Goal: Find specific page/section: Find specific page/section

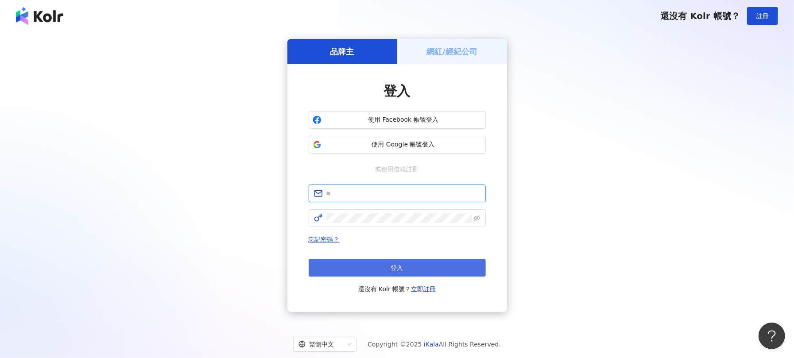
type input "**********"
click at [398, 268] on span "登入" at bounding box center [397, 267] width 12 height 7
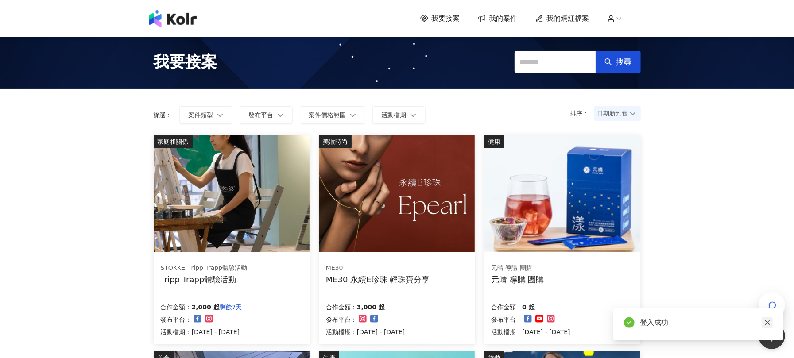
click at [772, 323] on link at bounding box center [767, 323] width 11 height 11
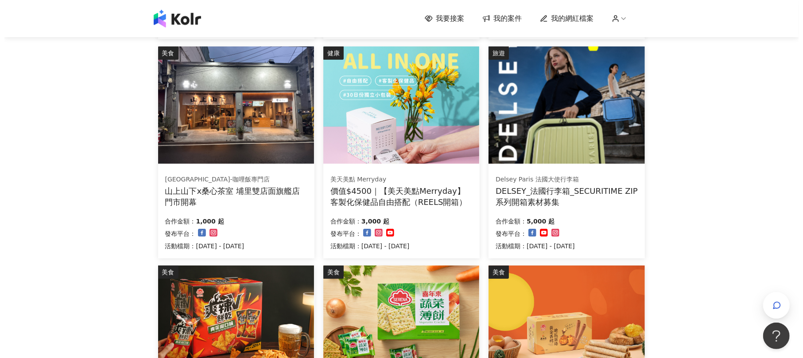
scroll to position [531, 0]
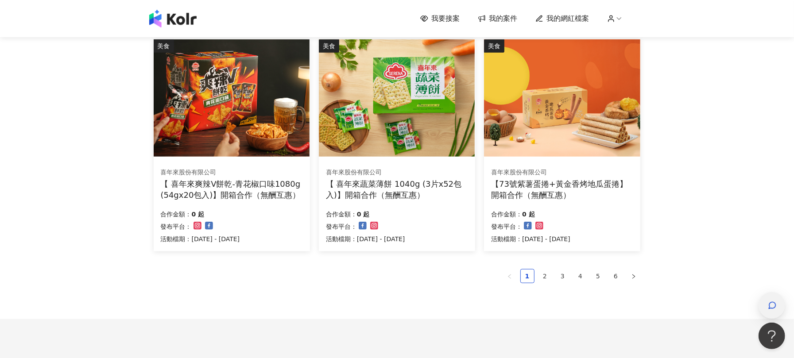
click at [771, 312] on div "button" at bounding box center [772, 306] width 12 height 20
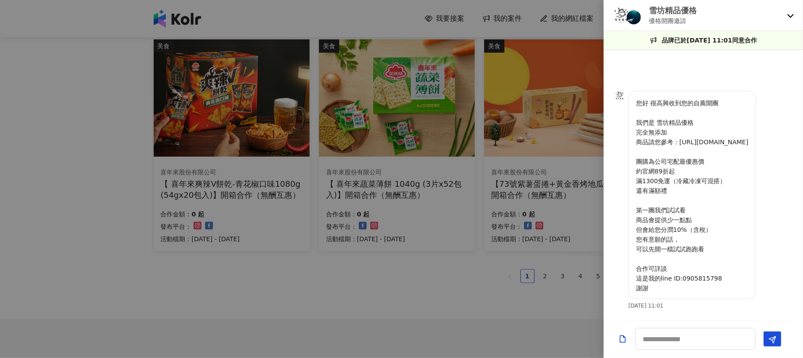
click at [792, 20] on div "雪坊精品優格 優格開團邀請" at bounding box center [703, 15] width 199 height 31
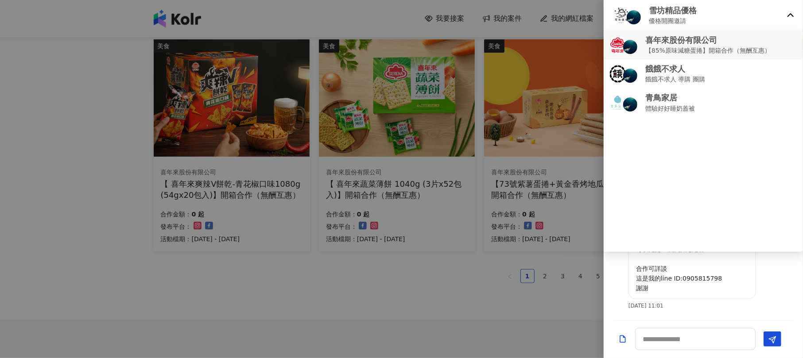
click at [727, 42] on p "喜年來股份有限公司" at bounding box center [707, 40] width 125 height 11
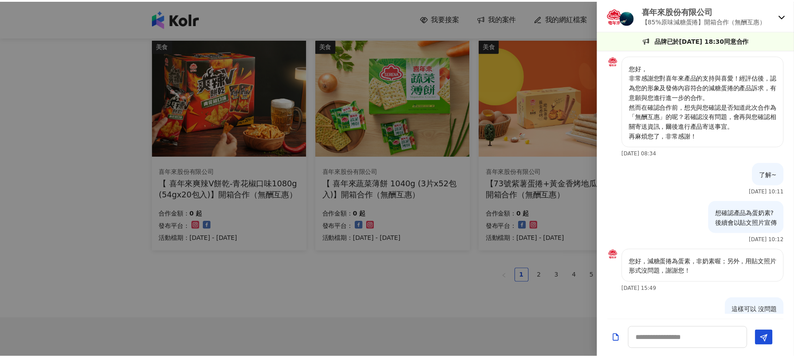
scroll to position [831, 0]
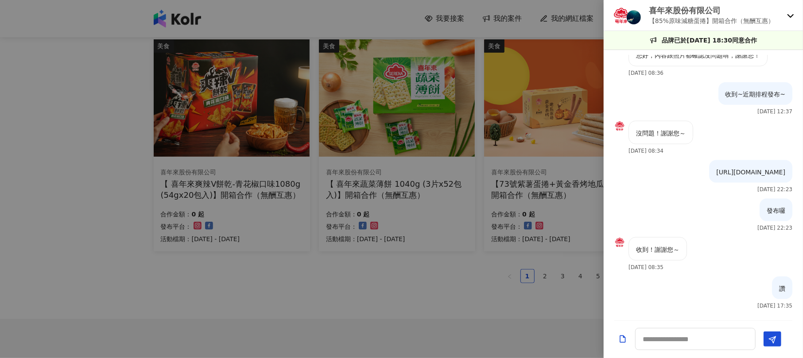
click at [456, 314] on div at bounding box center [401, 179] width 803 height 358
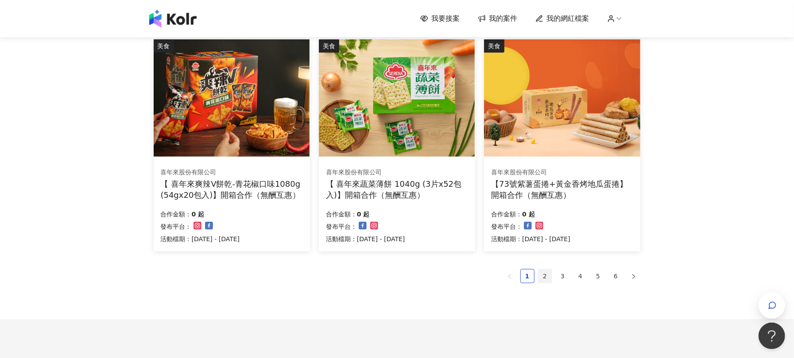
click at [543, 275] on link "2" at bounding box center [545, 276] width 13 height 13
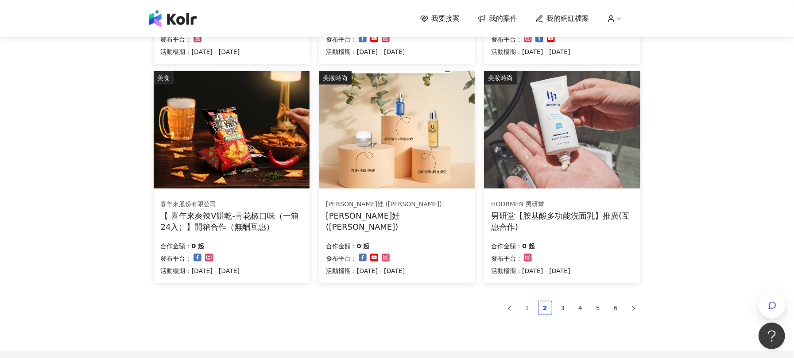
scroll to position [472, 0]
